Goal: Find specific page/section: Find specific page/section

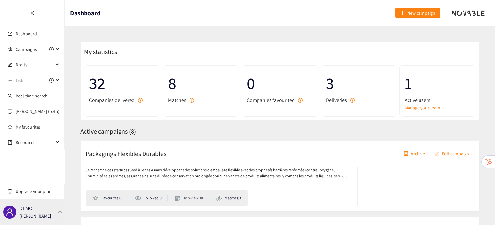
click at [46, 213] on div "DEMO [PERSON_NAME]" at bounding box center [32, 212] width 65 height 26
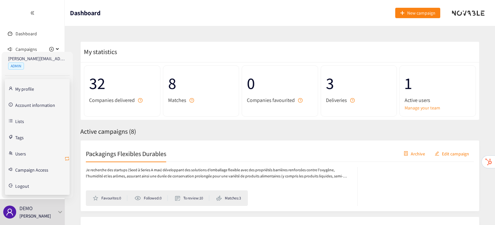
click at [67, 155] on button "button" at bounding box center [66, 159] width 5 height 10
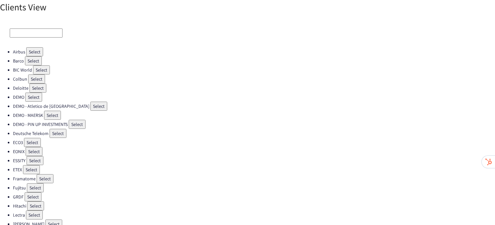
scroll to position [183, 0]
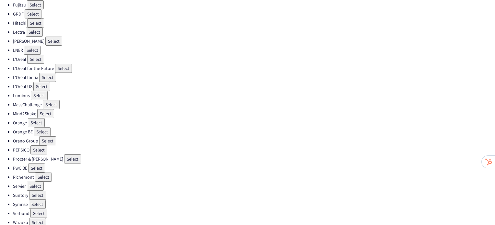
click at [64, 155] on button "Select" at bounding box center [72, 159] width 17 height 9
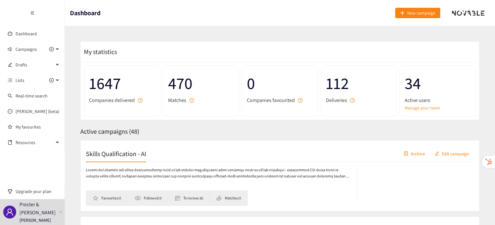
click at [127, 157] on h2 "Skills Qualification - AI" at bounding box center [116, 153] width 60 height 9
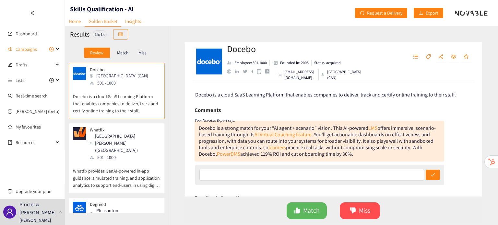
click at [117, 161] on p "Whatfix provides GenAI-powered in-app guidance, simulated training, and applica…" at bounding box center [116, 175] width 87 height 28
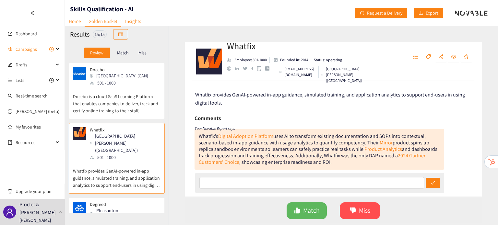
scroll to position [84, 0]
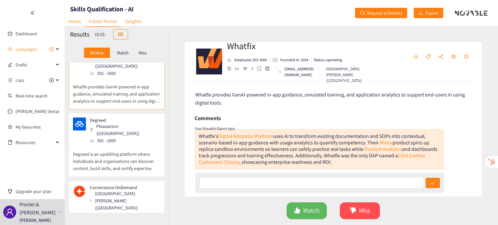
click at [116, 151] on div "Degreed Pleasanton ([GEOGRAPHIC_DATA]) 501 - 1000 Degreed is an upskilling plat…" at bounding box center [116, 147] width 87 height 59
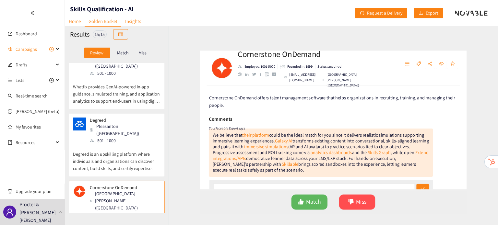
scroll to position [163, 0]
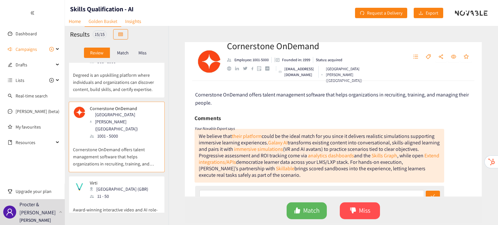
click at [114, 200] on p "Award-winning interactive video and AI role-play platform" at bounding box center [116, 210] width 87 height 21
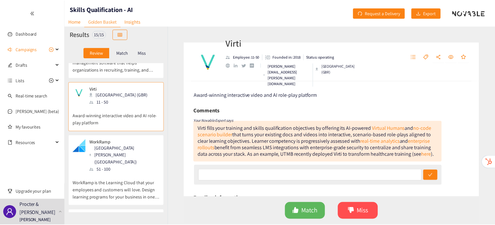
scroll to position [258, 0]
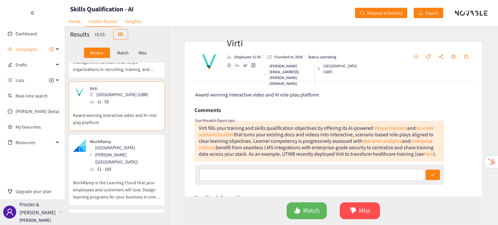
click at [53, 214] on p "Procter & [PERSON_NAME]" at bounding box center [37, 209] width 37 height 16
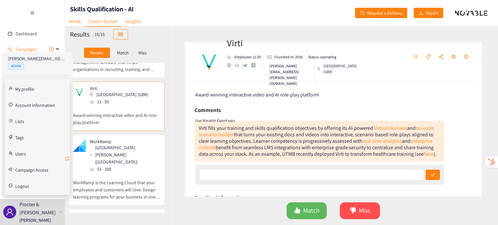
click at [67, 158] on icon "retweet" at bounding box center [66, 158] width 5 height 5
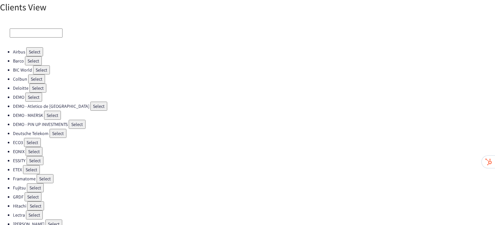
click at [30, 138] on button "Select" at bounding box center [32, 142] width 17 height 9
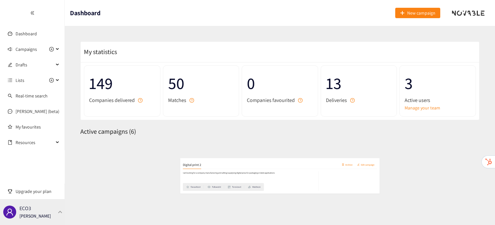
click at [39, 220] on div "ECO3 [PERSON_NAME]" at bounding box center [32, 212] width 65 height 26
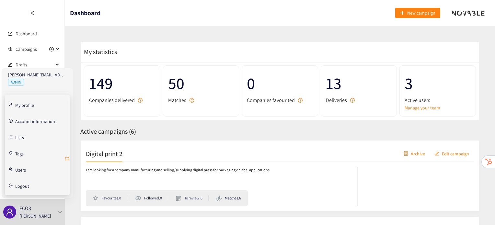
click at [65, 155] on button "button" at bounding box center [66, 159] width 5 height 10
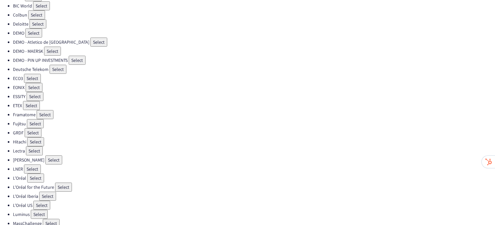
scroll to position [63, 0]
click at [43, 106] on li "ETEX Select" at bounding box center [254, 106] width 482 height 9
click at [36, 13] on button "Select" at bounding box center [36, 15] width 17 height 9
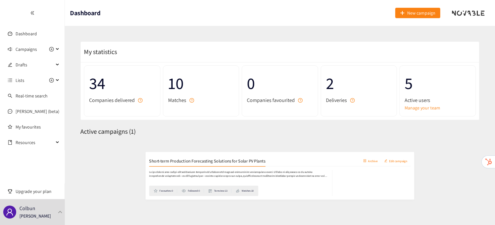
click at [141, 149] on h2 "Short-term Production Forecasting Solutions for Solar PV Plants" at bounding box center [172, 153] width 173 height 9
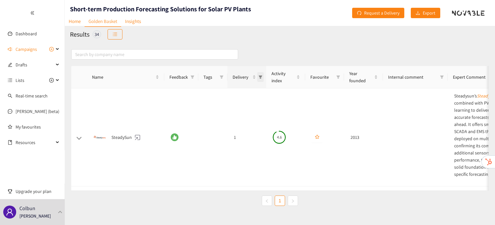
click at [262, 76] on icon "filter" at bounding box center [261, 77] width 4 height 4
